Goal: Task Accomplishment & Management: Complete application form

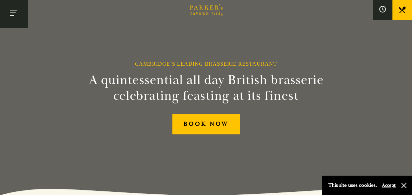
click at [12, 14] on button "Toggle navigation" at bounding box center [14, 14] width 28 height 28
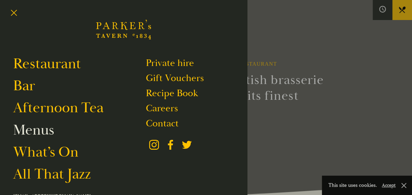
click at [36, 130] on link "Menus" at bounding box center [33, 130] width 41 height 18
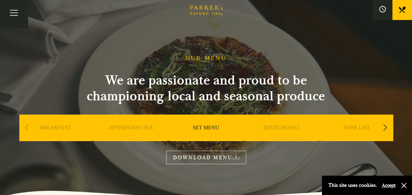
click at [208, 131] on link "SET MENU" at bounding box center [206, 137] width 27 height 26
click at [11, 10] on button "Toggle navigation" at bounding box center [14, 14] width 28 height 28
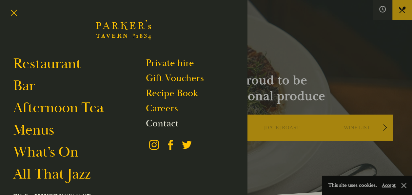
click at [163, 125] on link "Contact" at bounding box center [162, 123] width 33 height 12
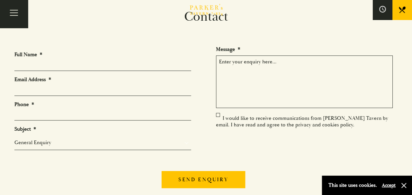
scroll to position [40, 0]
click at [92, 57] on li "Full Name *" at bounding box center [105, 62] width 182 height 20
click at [78, 66] on input "Full Name *" at bounding box center [102, 66] width 177 height 10
type input "Kieran"
type input "kieran.moody@paconsulting.com"
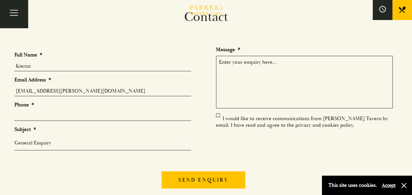
type input "07932646897"
click at [53, 142] on select "General Enquiry Private Bookings Group Bookings Events" at bounding box center [102, 143] width 177 height 8
click at [14, 139] on select "General Enquiry Private Bookings Group Bookings Events" at bounding box center [102, 143] width 177 height 8
click at [42, 137] on div "General Enquiry Private Bookings Group Bookings Events" at bounding box center [102, 143] width 177 height 15
click at [32, 140] on select "General Enquiry Private Bookings Group Bookings Events" at bounding box center [102, 143] width 177 height 8
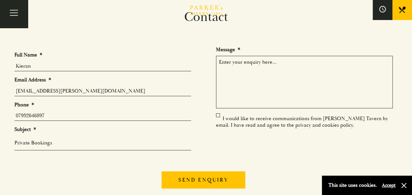
select select "Group Bookings"
click at [14, 139] on select "General Enquiry Private Bookings Group Bookings Events" at bounding box center [102, 143] width 177 height 8
click at [252, 61] on textarea "Message *" at bounding box center [304, 82] width 177 height 53
paste textarea "Good afternoon, Hope you’re well! Been tasked with looking for venues for our C…"
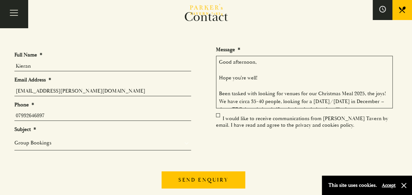
scroll to position [83, 0]
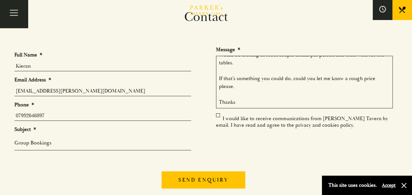
type textarea "Good afternoon, Hope you’re well! Been tasked with looking for venues for our C…"
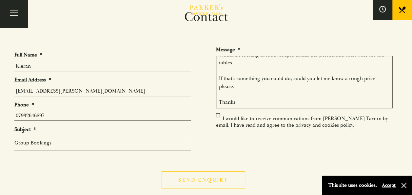
click at [213, 181] on input "Send enquiry" at bounding box center [203, 179] width 83 height 17
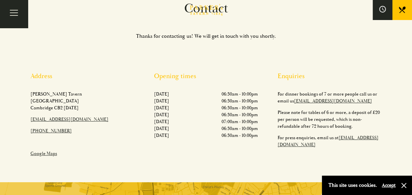
scroll to position [0, 0]
